Goal: Task Accomplishment & Management: Use online tool/utility

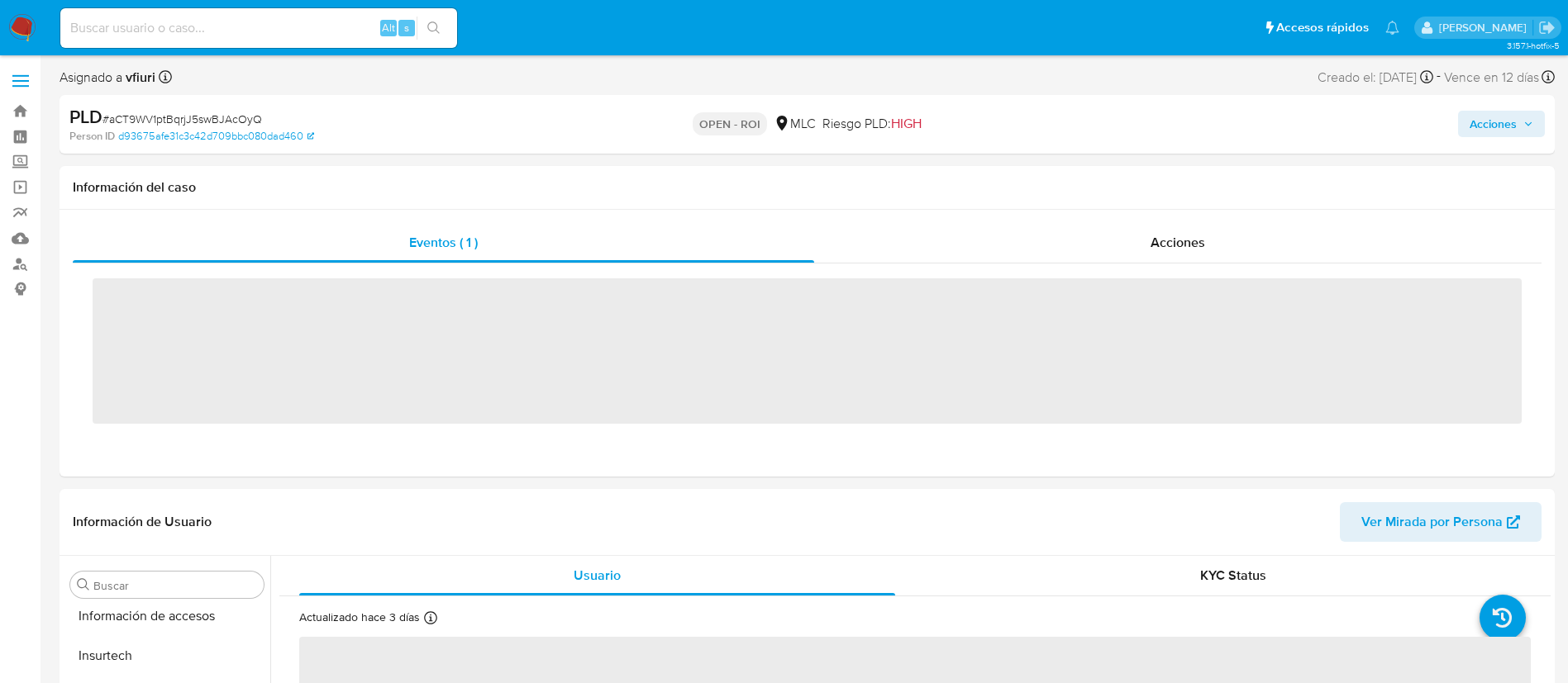
scroll to position [699, 0]
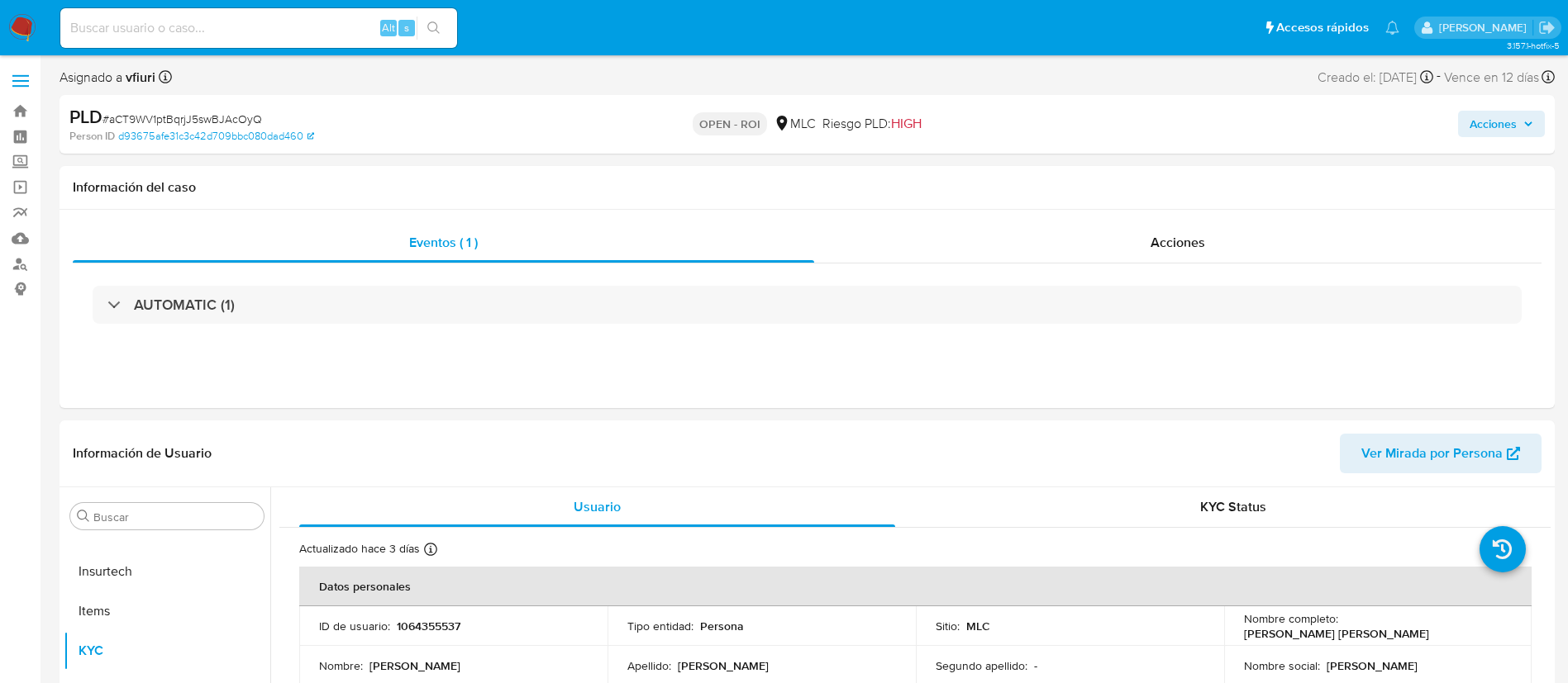
select select "10"
click at [23, 99] on link "Bandeja" at bounding box center [98, 111] width 196 height 26
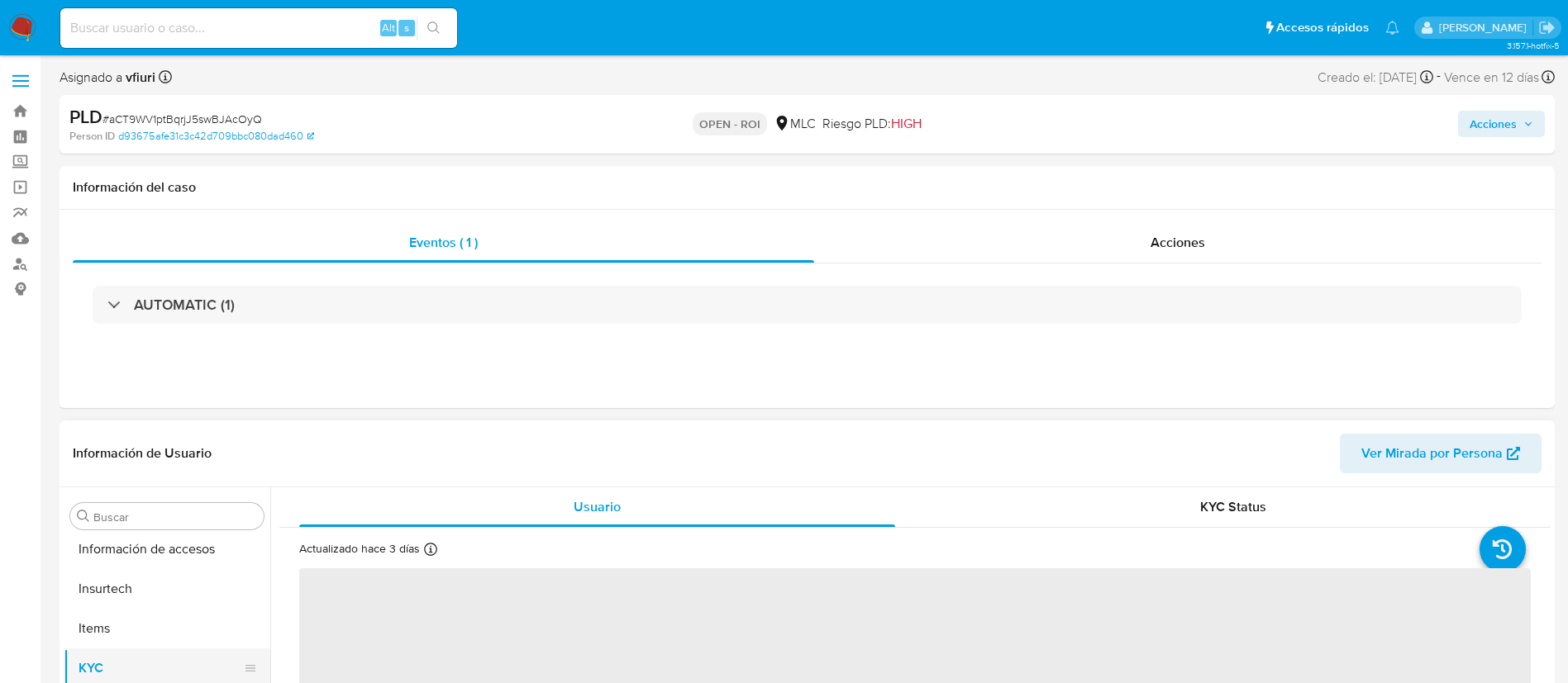
scroll to position [699, 0]
select select "10"
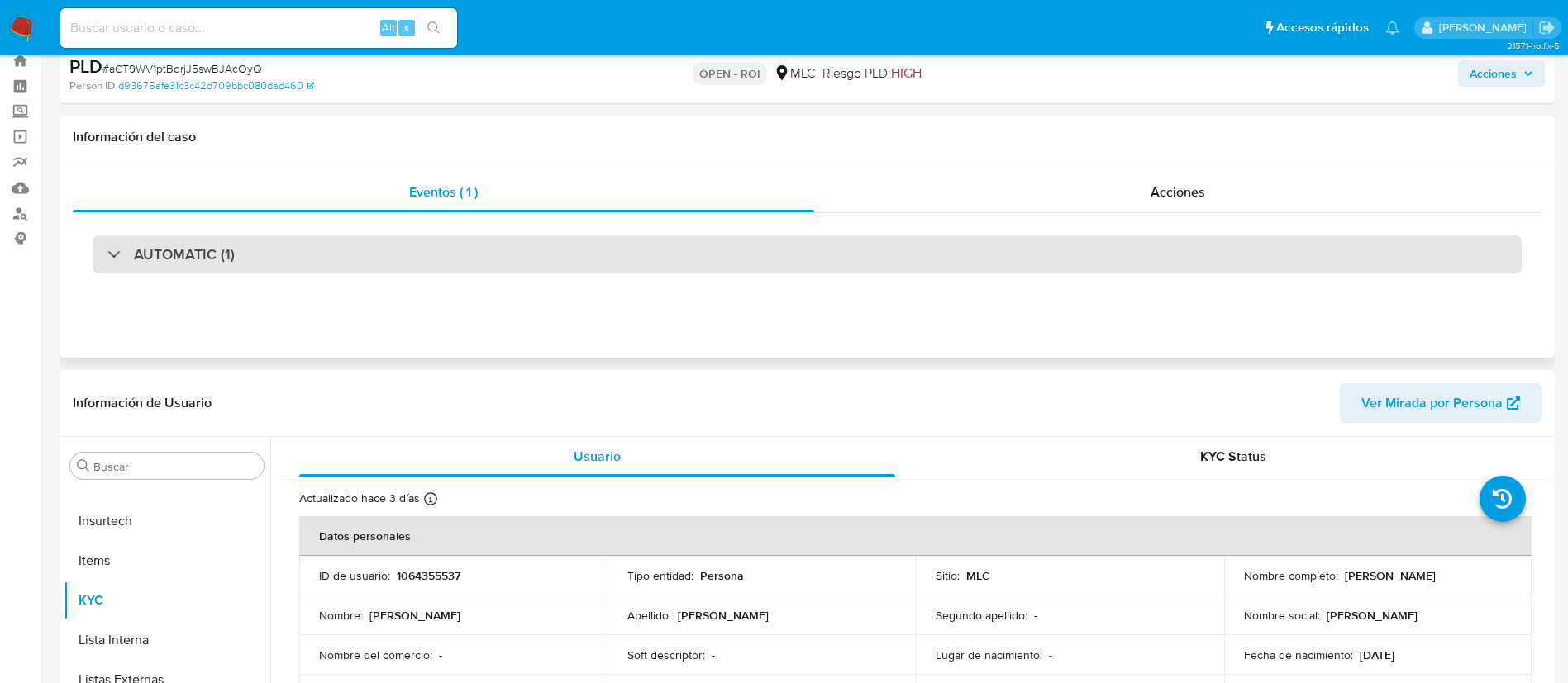
scroll to position [0, 0]
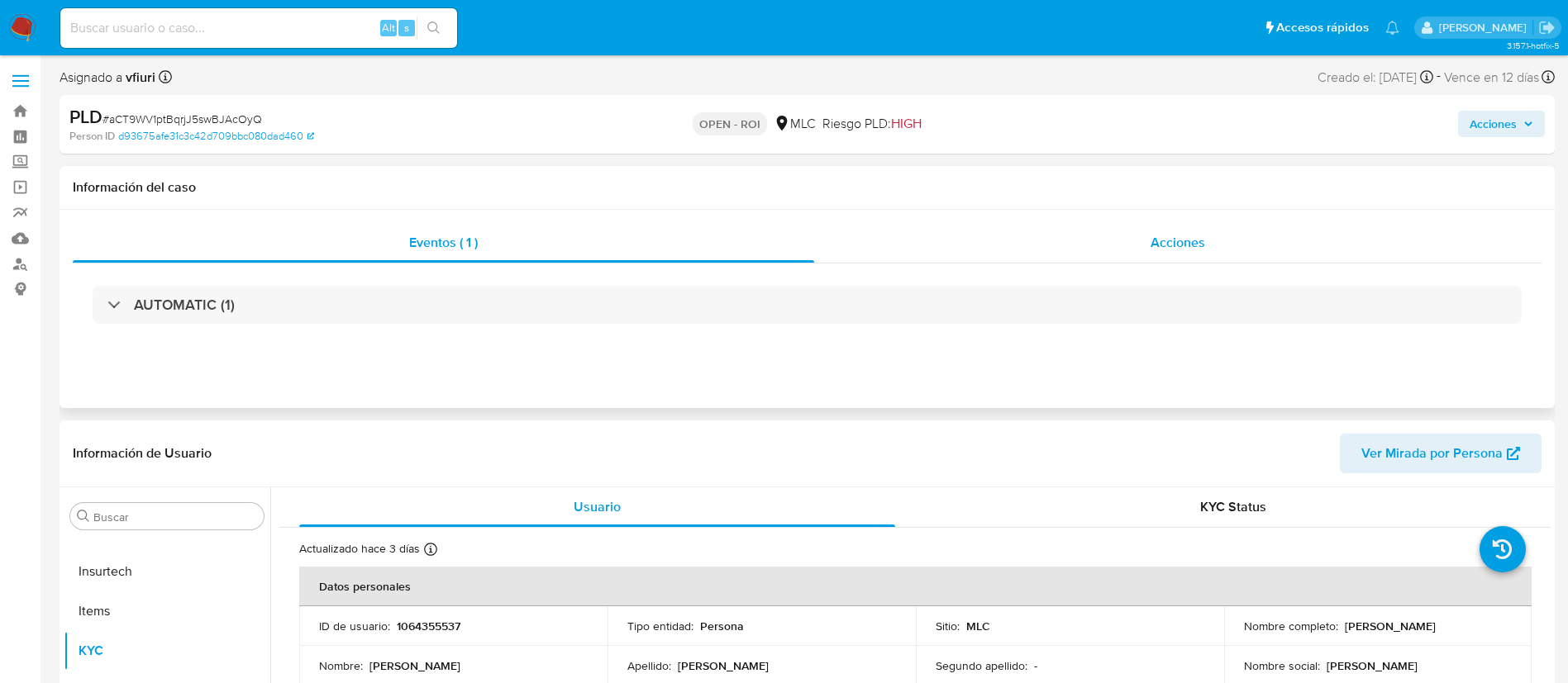
click at [1090, 236] on div "Acciones" at bounding box center [1177, 242] width 727 height 39
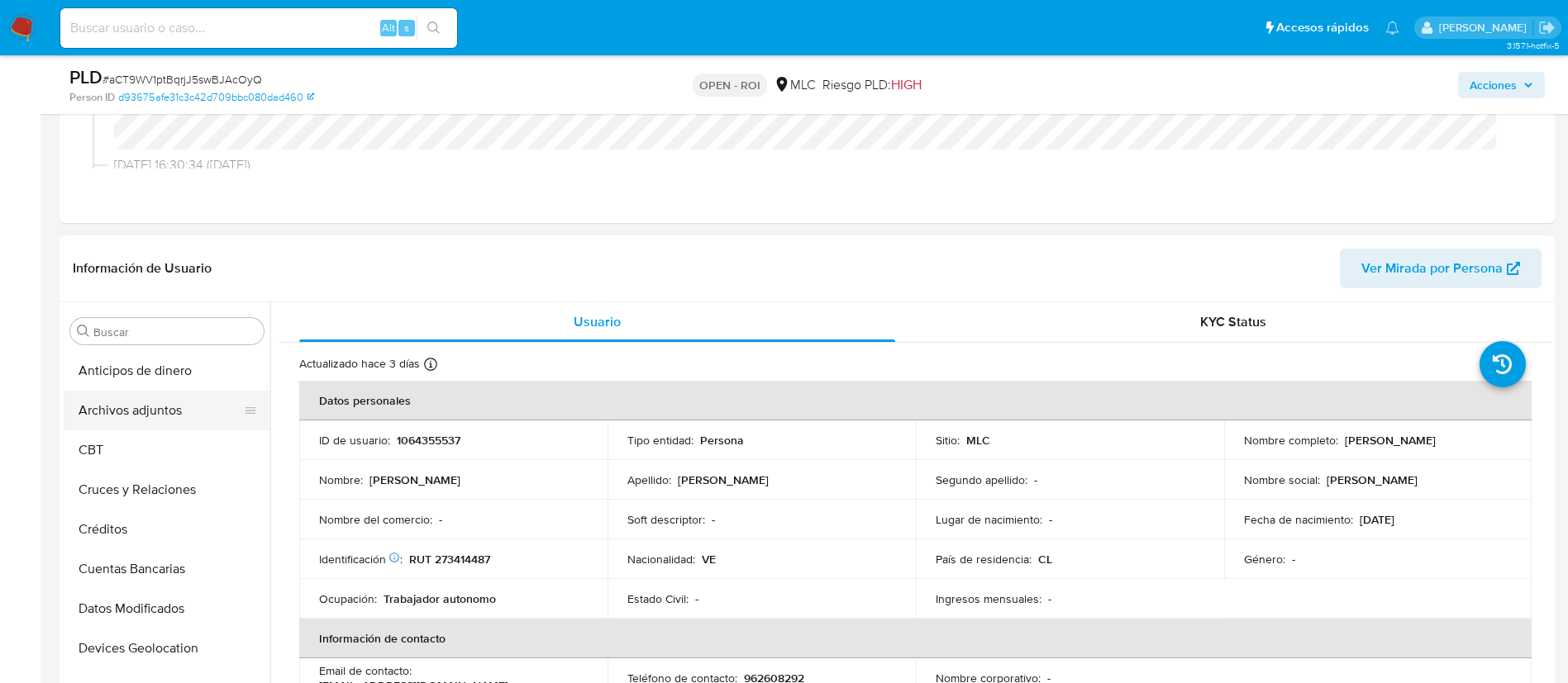
click at [139, 407] on button "Archivos adjuntos" at bounding box center [161, 410] width 194 height 39
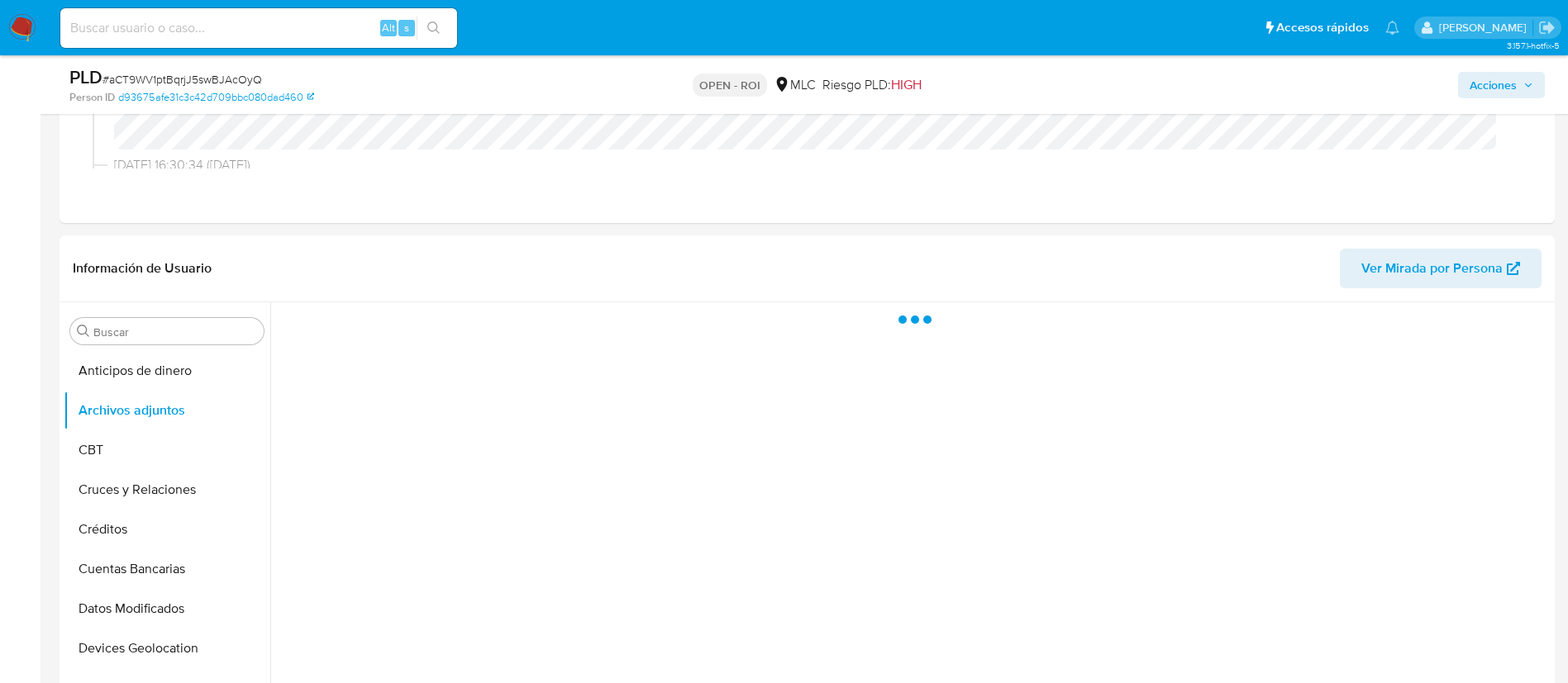
scroll to position [372, 0]
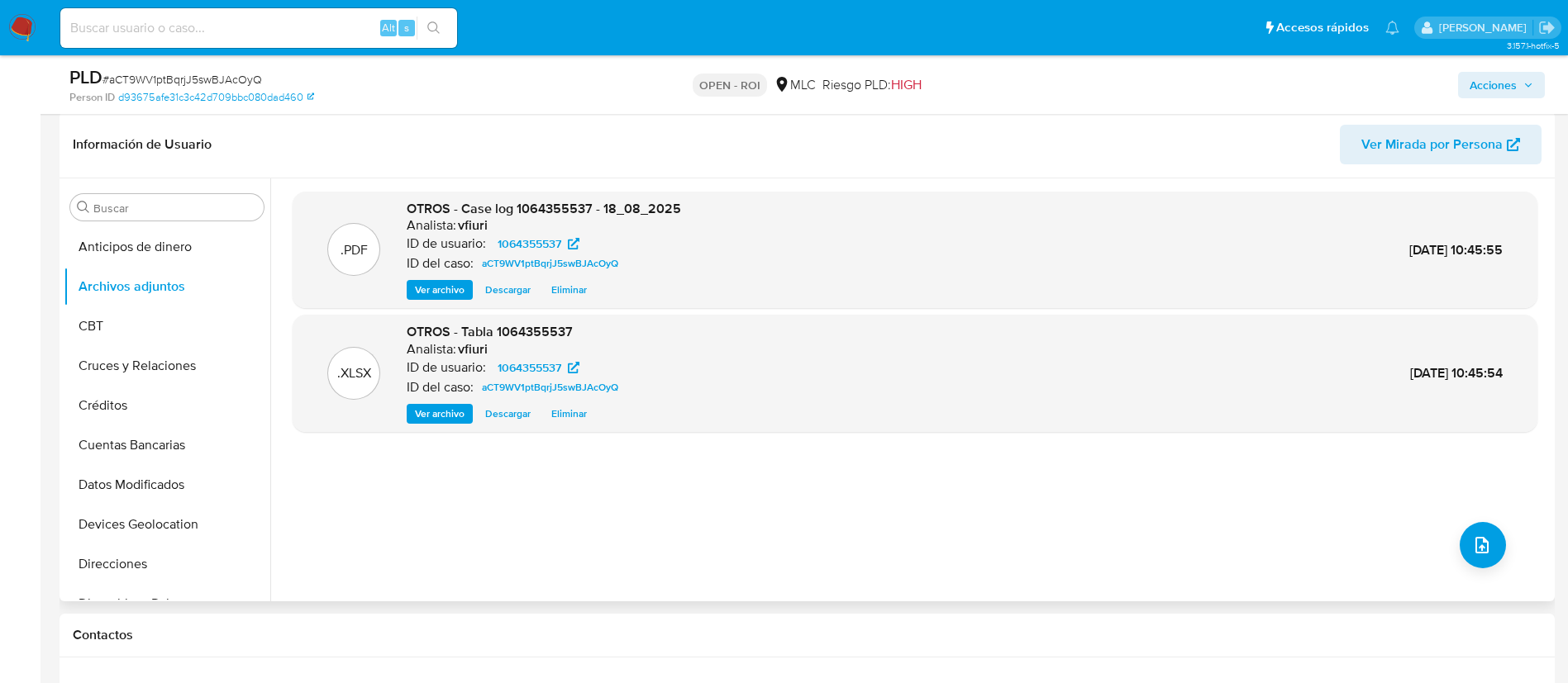
click at [437, 287] on span "Ver archivo" at bounding box center [439, 290] width 49 height 16
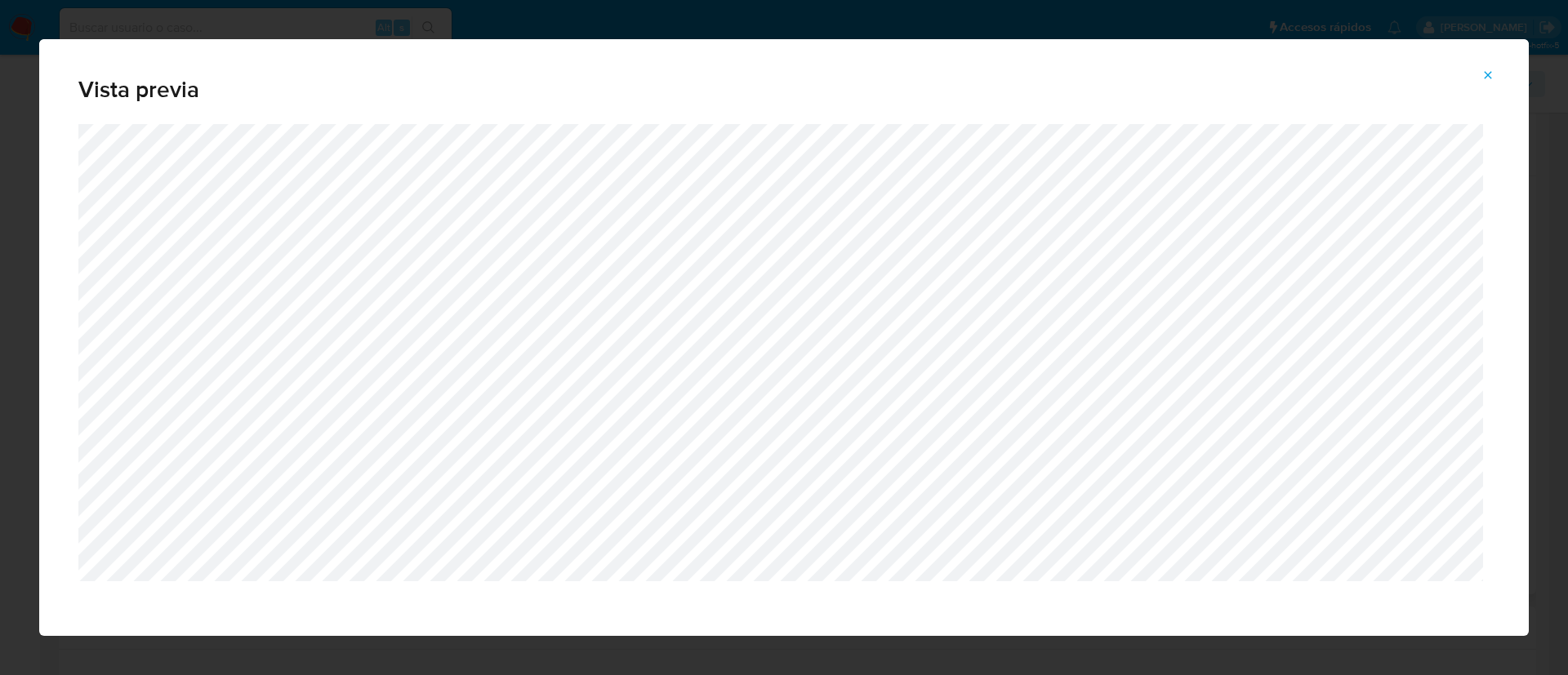
click at [1394, 82] on span "Attachment preview" at bounding box center [1488, 75] width 13 height 23
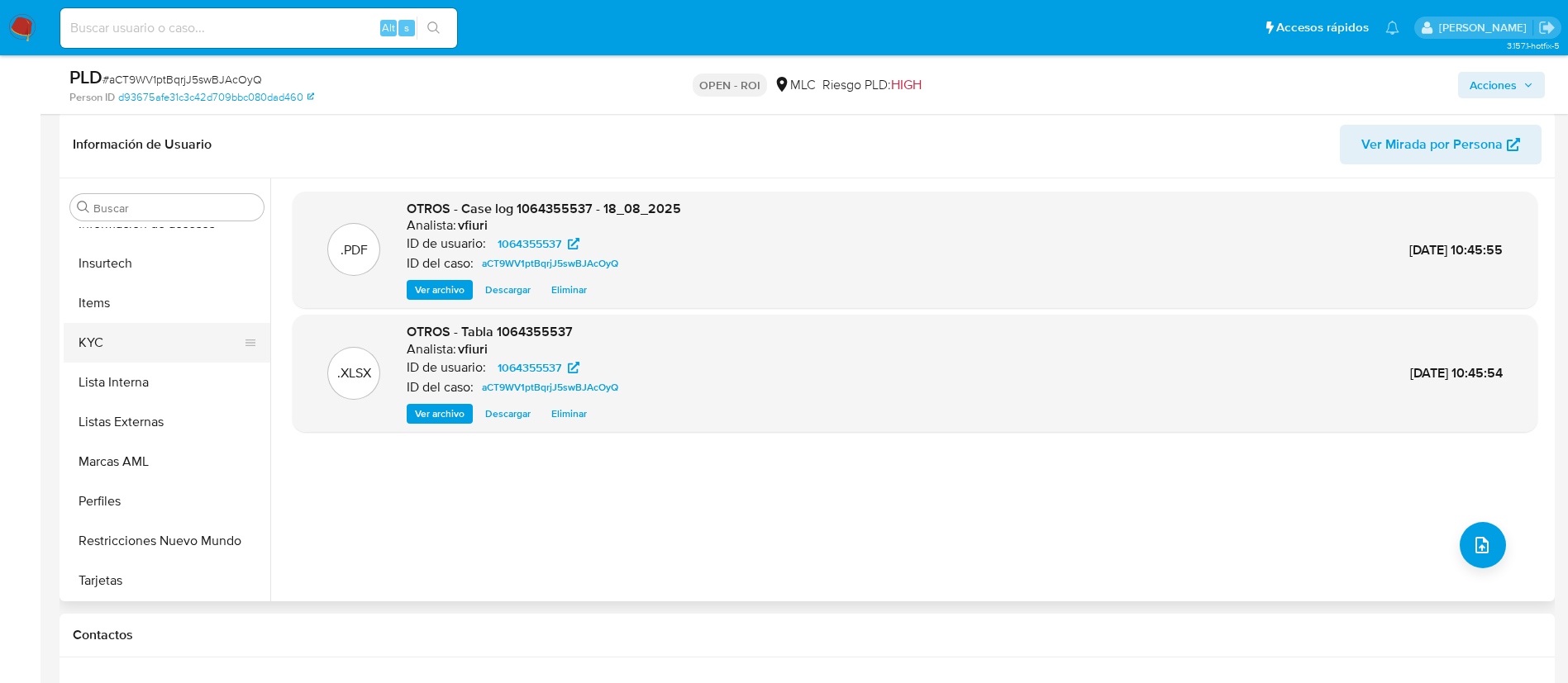
scroll to position [699, 0]
click at [157, 386] on button "Lista Interna" at bounding box center [161, 381] width 194 height 39
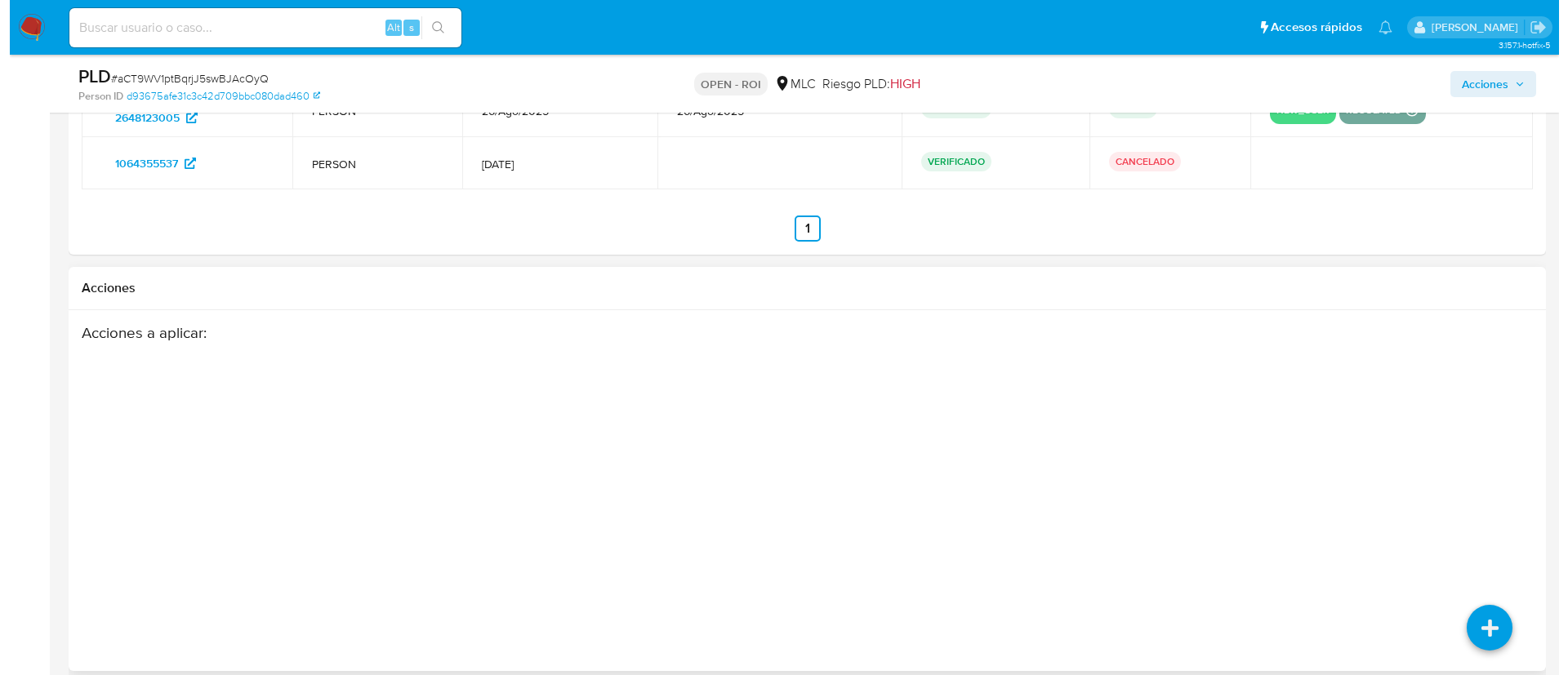
scroll to position [2704, 0]
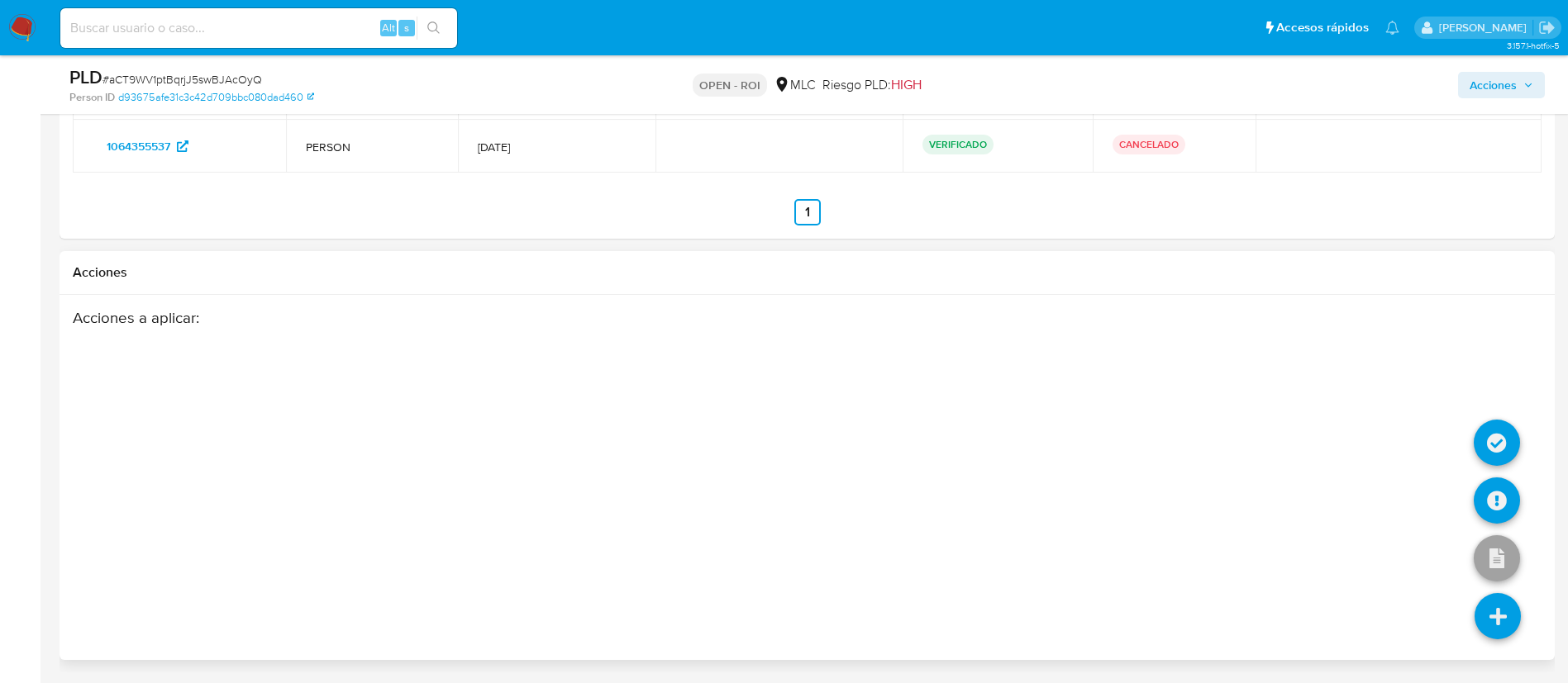
click at [1410, 606] on icon at bounding box center [1497, 616] width 47 height 47
click at [1410, 499] on icon at bounding box center [1496, 500] width 47 height 47
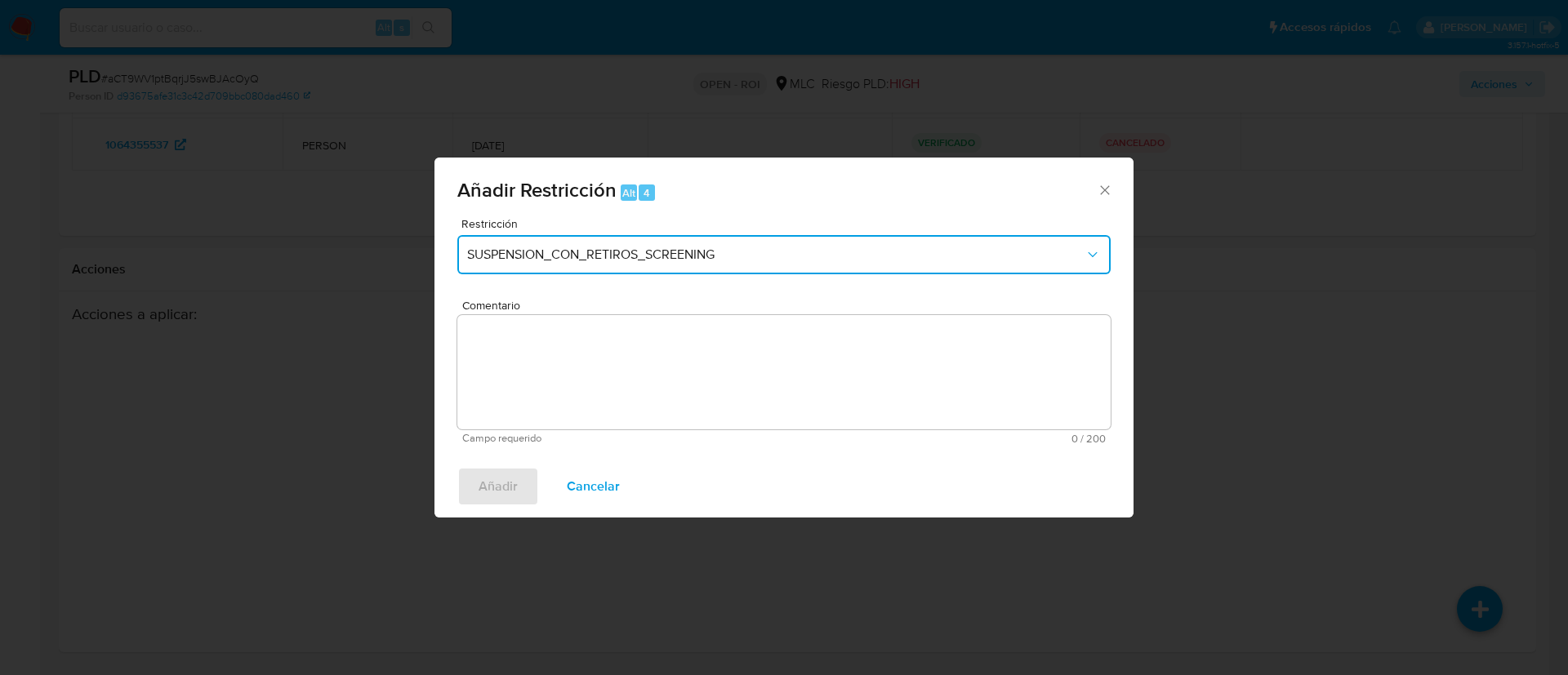
click at [671, 262] on span "SUSPENSION_CON_RETIROS_SCREENING" at bounding box center [776, 254] width 617 height 16
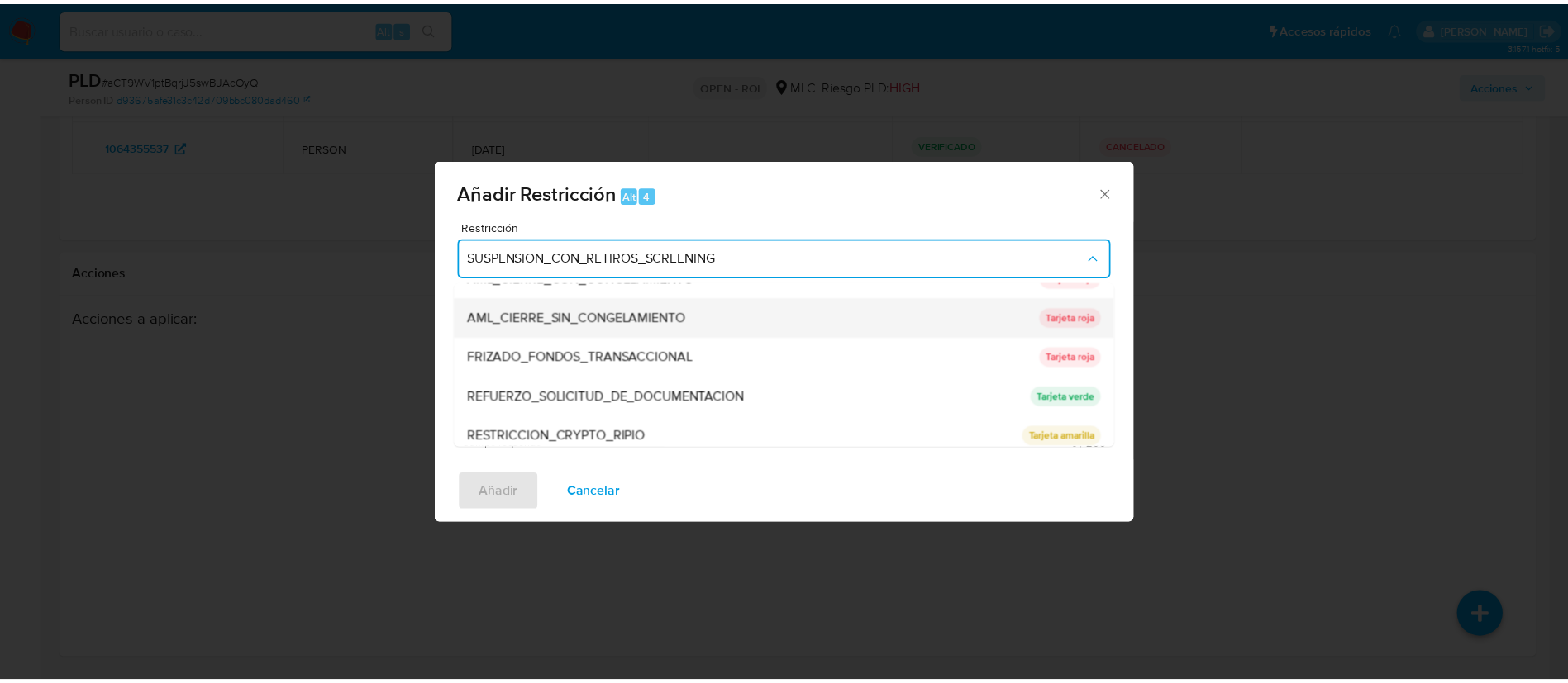
scroll to position [68, 0]
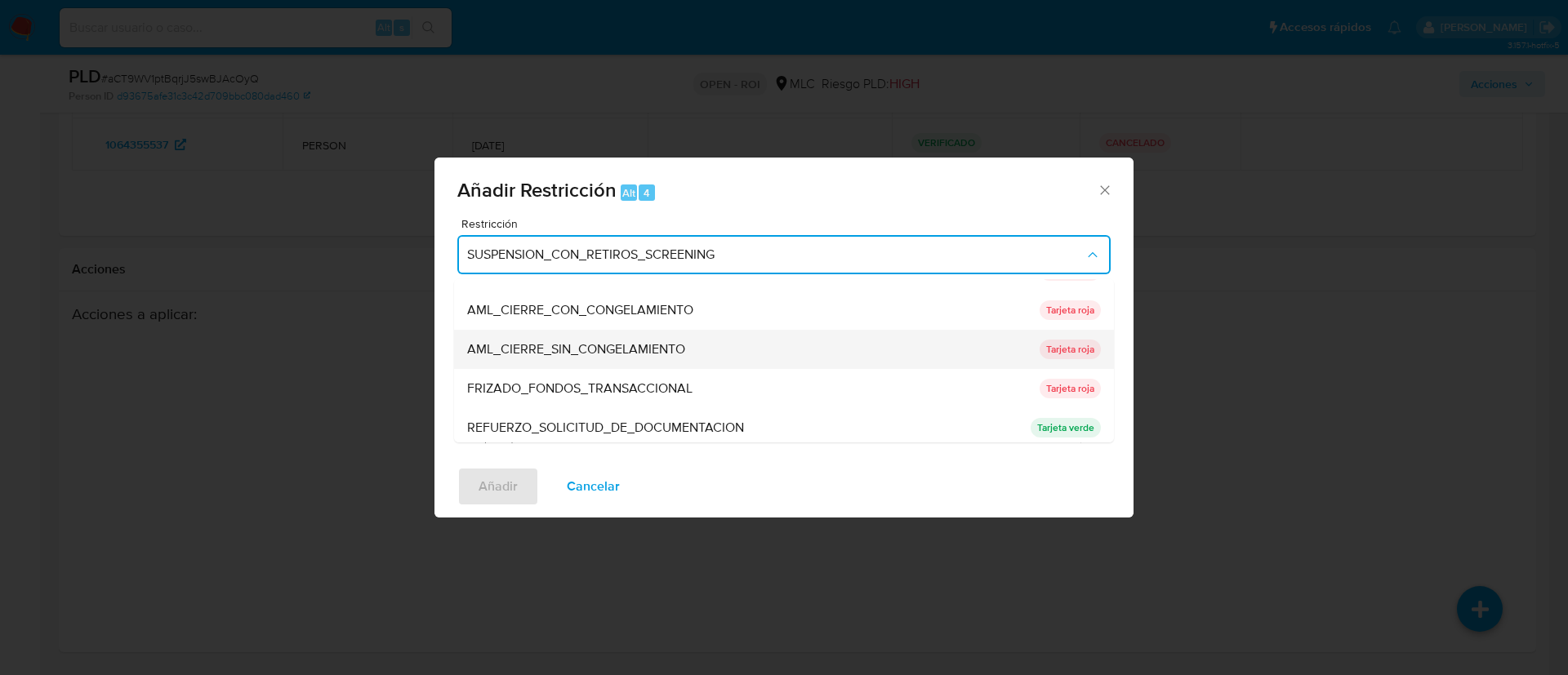
click at [638, 349] on span "AML_CIERRE_SIN_CONGELAMIENTO" at bounding box center [577, 349] width 218 height 16
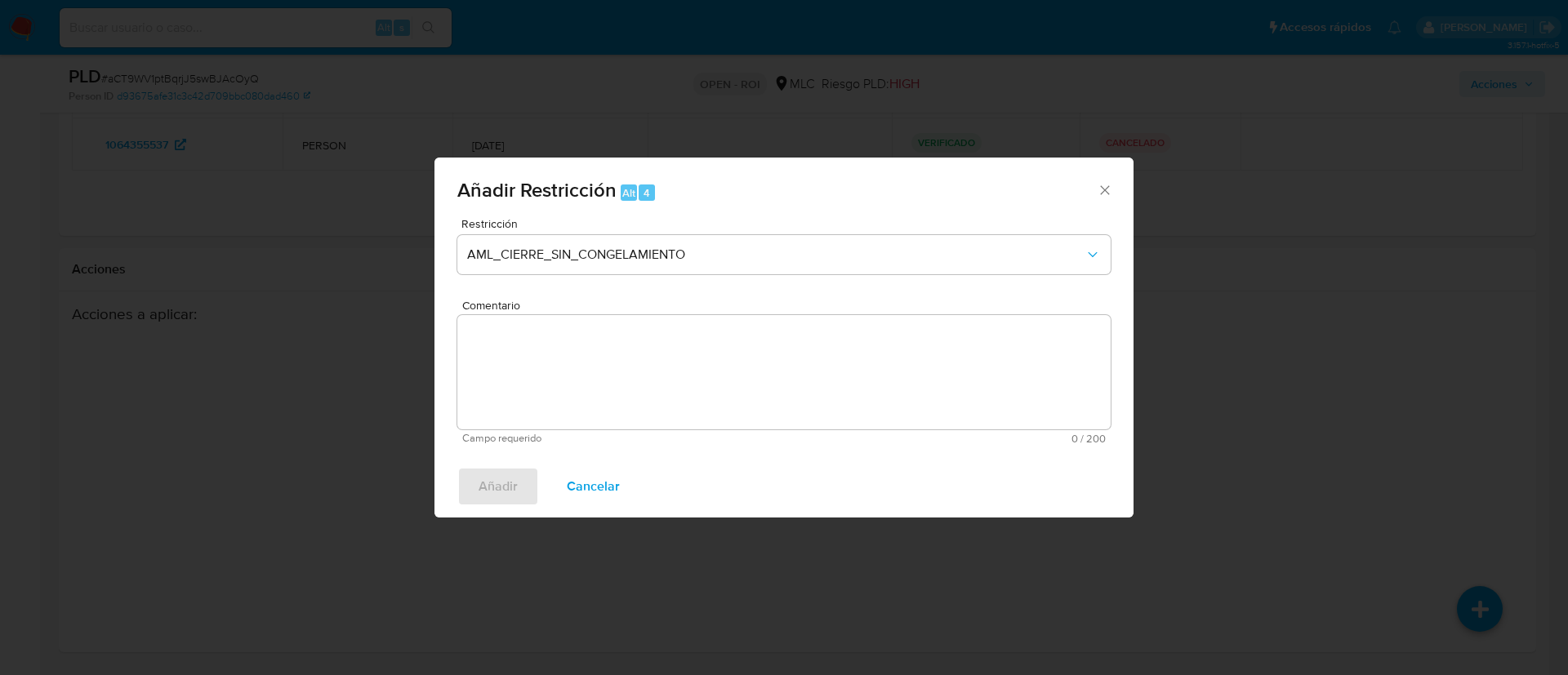
click at [793, 362] on textarea "Comentario" at bounding box center [784, 372] width 654 height 115
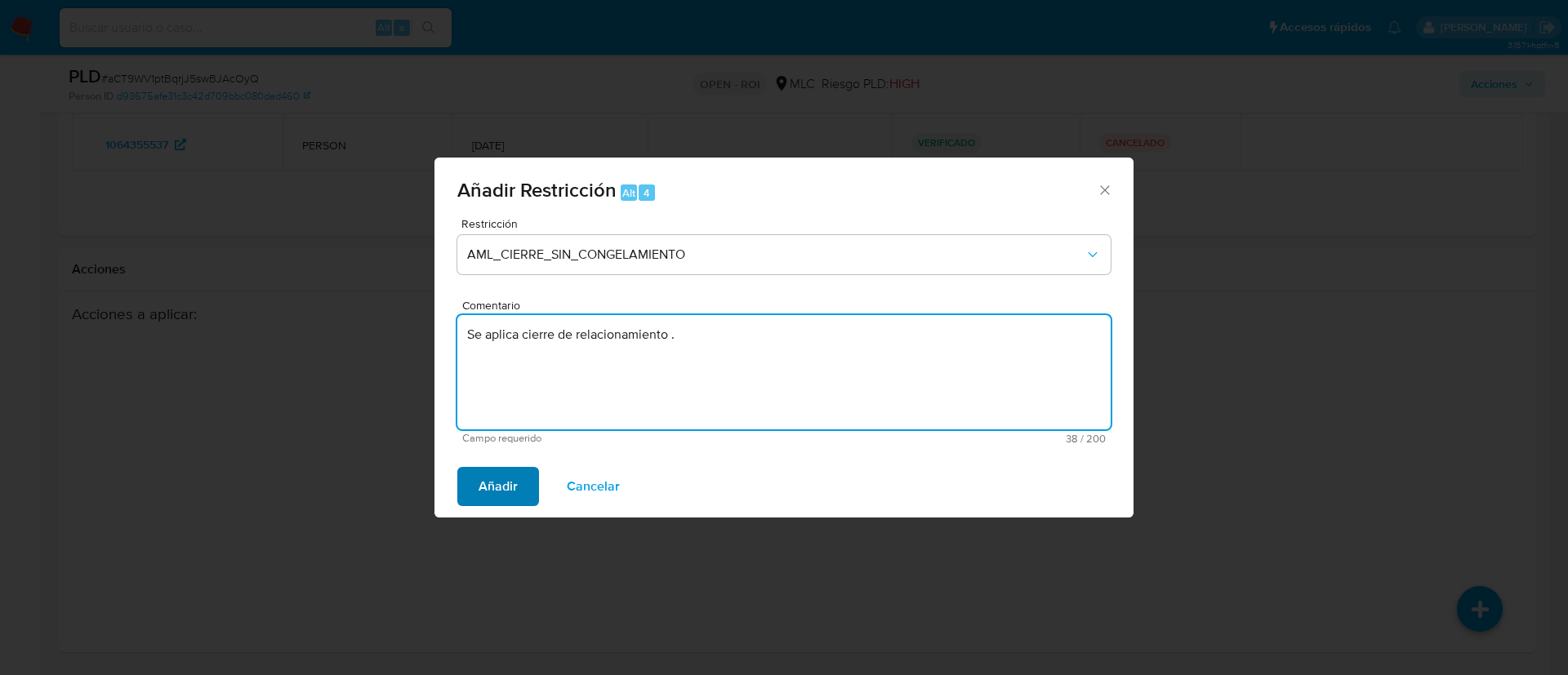
type textarea "Se aplica cierre de relacionamiento ."
click at [503, 488] on span "Añadir" at bounding box center [497, 486] width 39 height 36
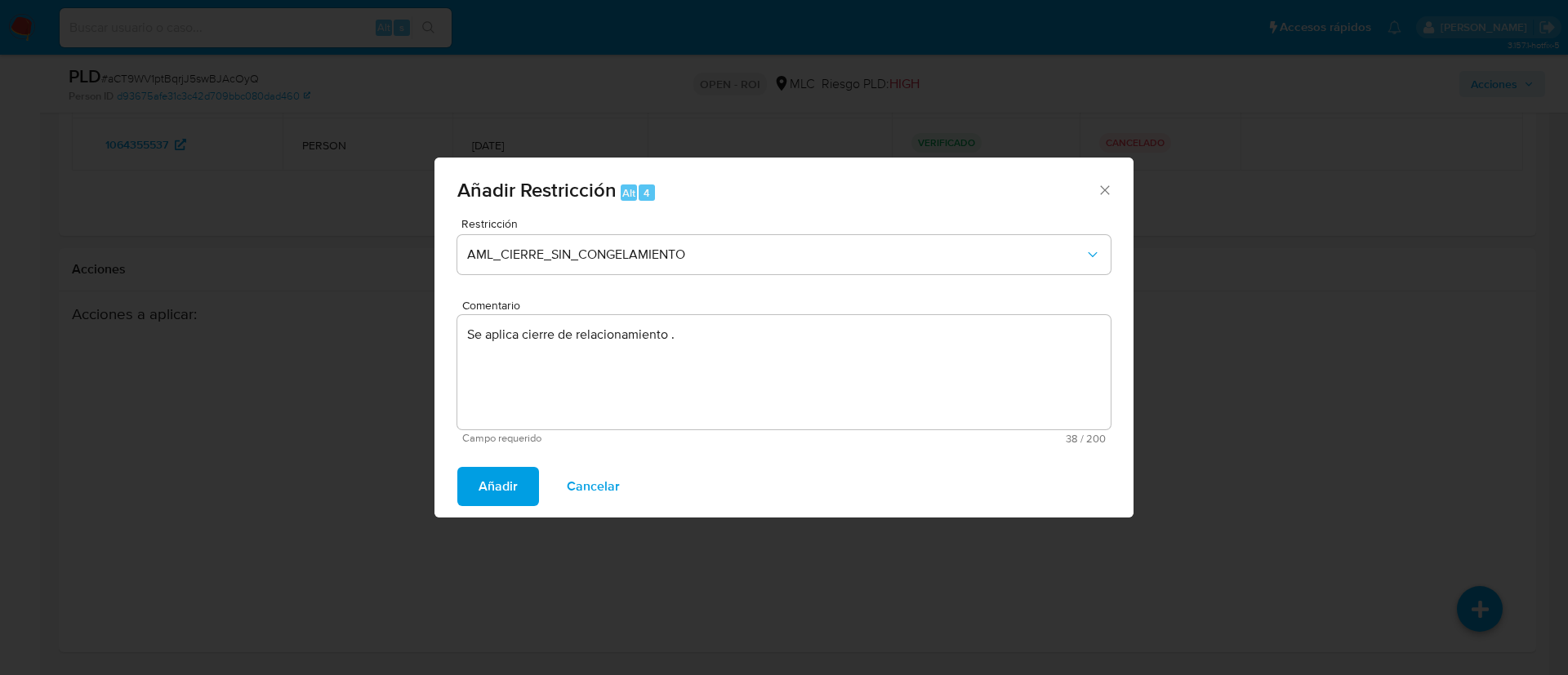
click at [1093, 190] on span "Añadir Restricción Alt 4" at bounding box center [777, 191] width 640 height 22
click at [1099, 190] on icon "Cerrar ventana" at bounding box center [1105, 190] width 16 height 16
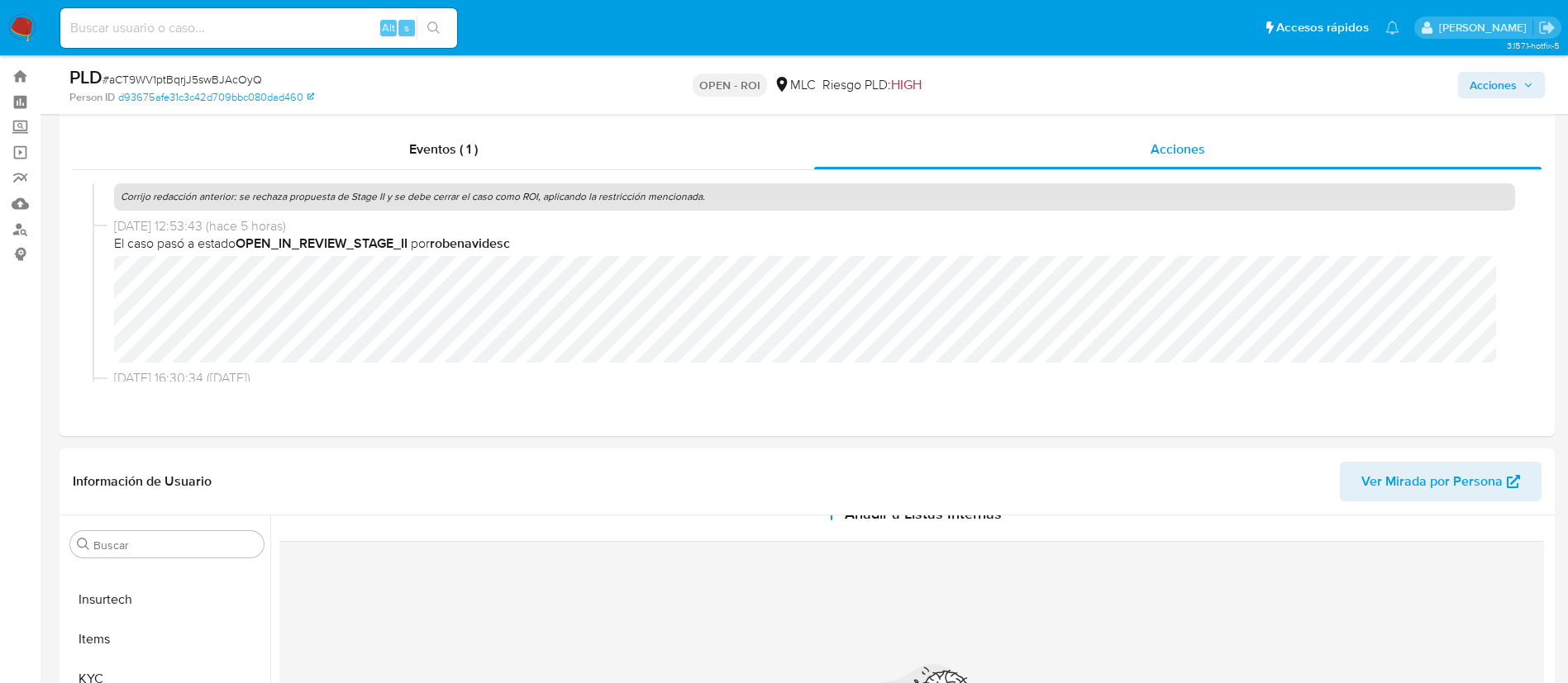
scroll to position [0, 0]
